Goal: Task Accomplishment & Management: Complete application form

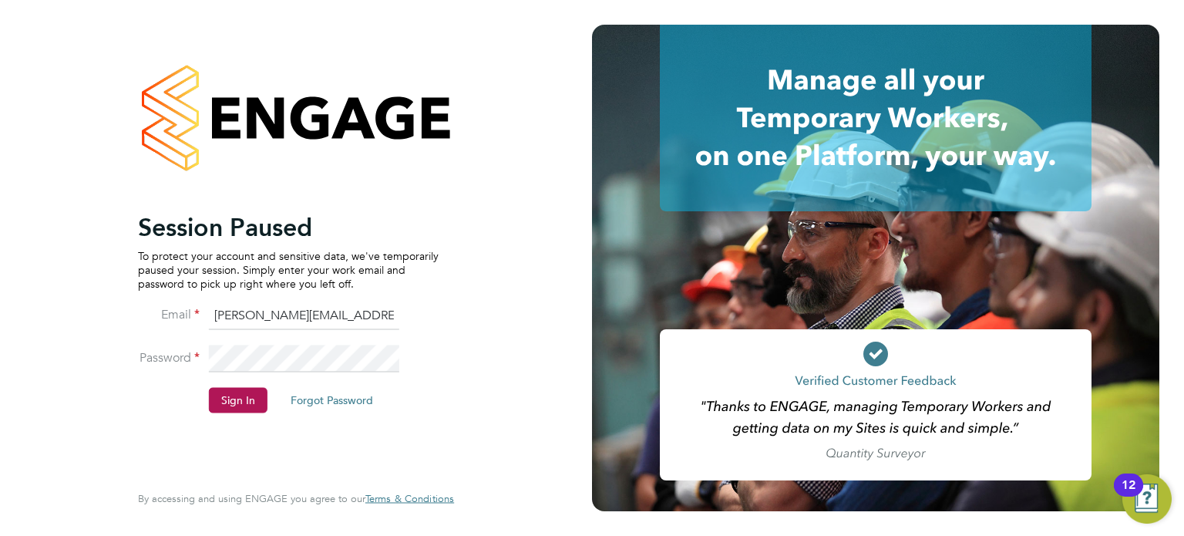
click at [237, 428] on div "Session Paused To protect your account and sensitive data, we've temporarily pa…" at bounding box center [288, 344] width 301 height 267
drag, startPoint x: 237, startPoint y: 411, endPoint x: 186, endPoint y: 364, distance: 69.3
click at [186, 364] on label "Password" at bounding box center [169, 357] width 62 height 16
click at [240, 400] on button "Sign In" at bounding box center [238, 400] width 59 height 25
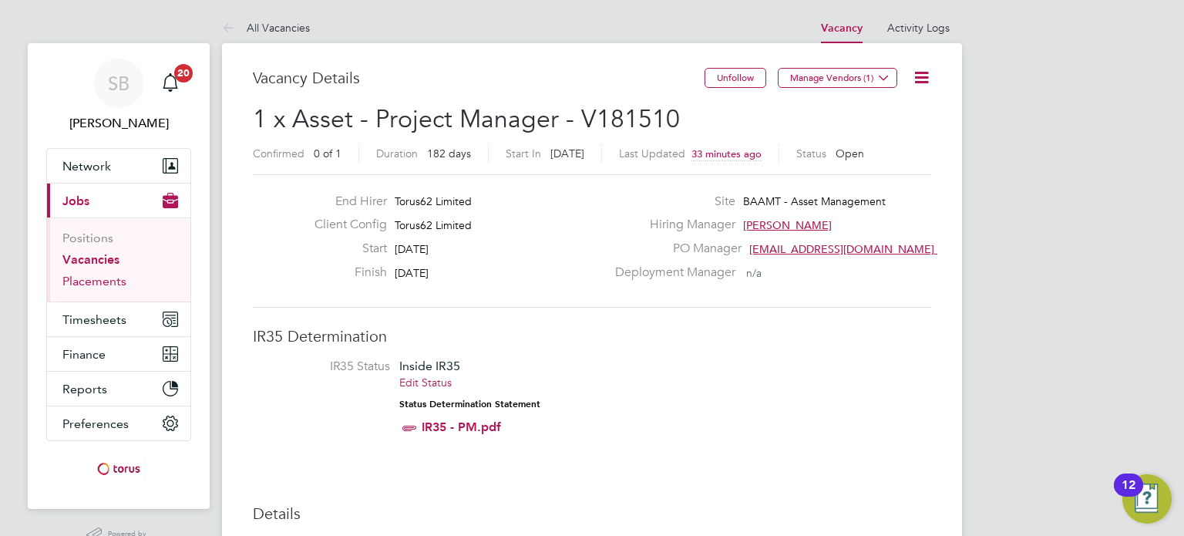
click at [99, 283] on link "Placements" at bounding box center [94, 281] width 64 height 15
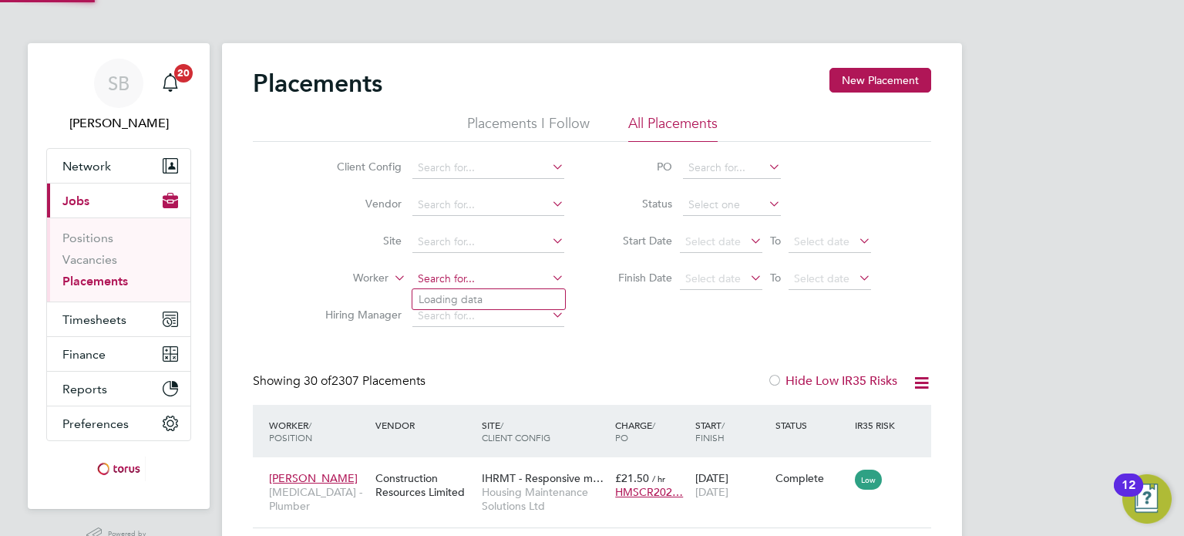
click at [493, 277] on input at bounding box center [488, 279] width 152 height 22
type input "[PERSON_NAME]"
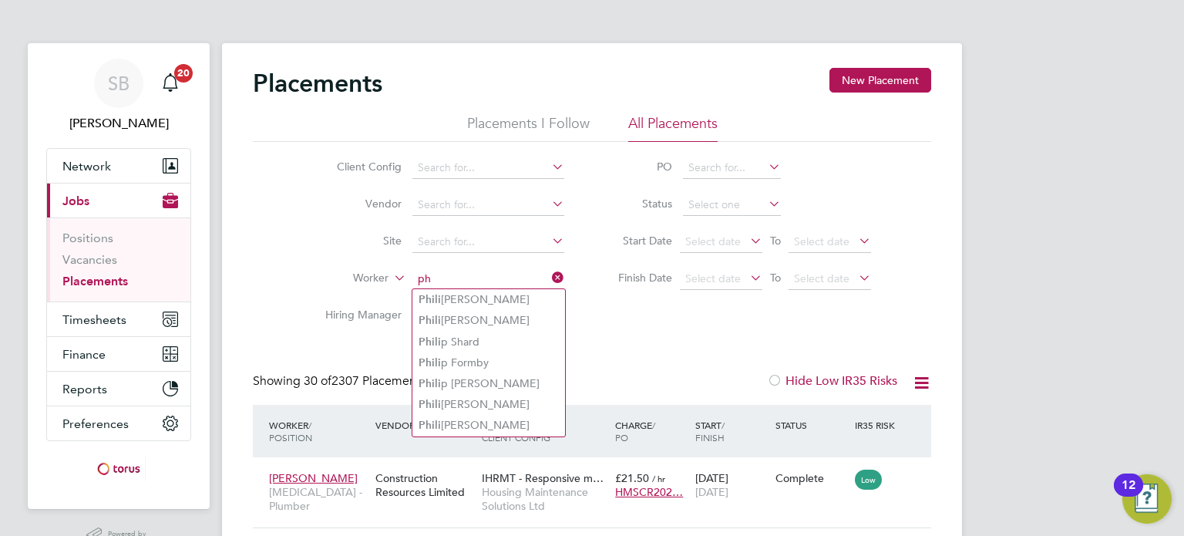
type input "p"
